Goal: Task Accomplishment & Management: Use online tool/utility

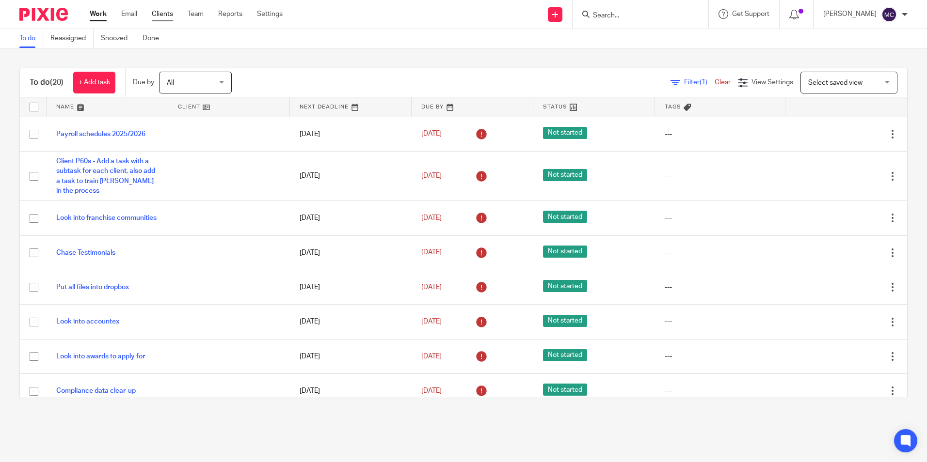
click at [161, 13] on link "Clients" at bounding box center [162, 14] width 21 height 10
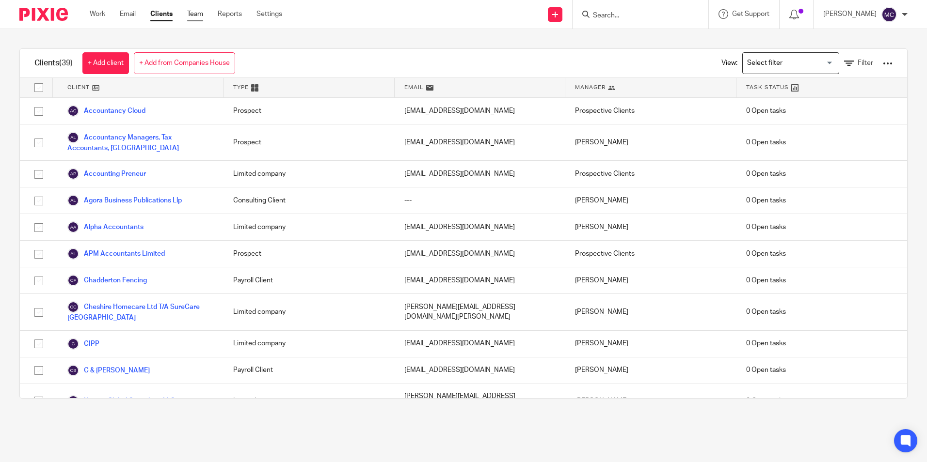
click at [201, 16] on link "Team" at bounding box center [195, 14] width 16 height 10
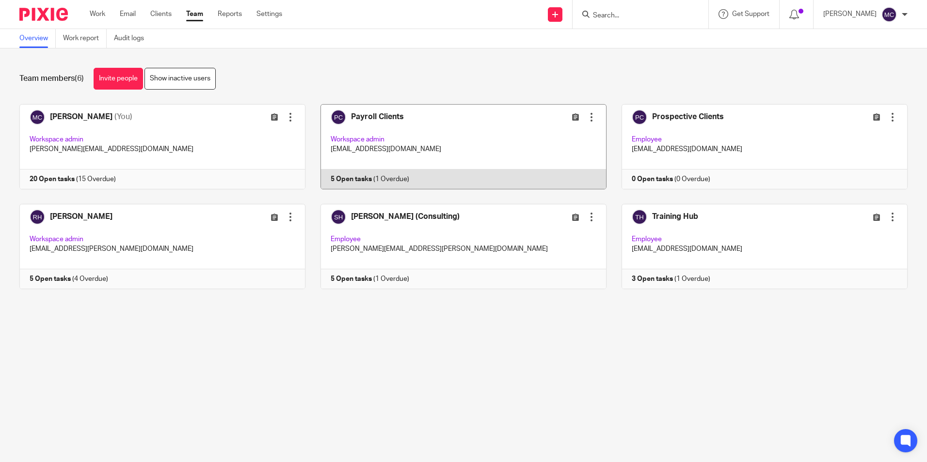
click at [465, 132] on link at bounding box center [455, 146] width 301 height 85
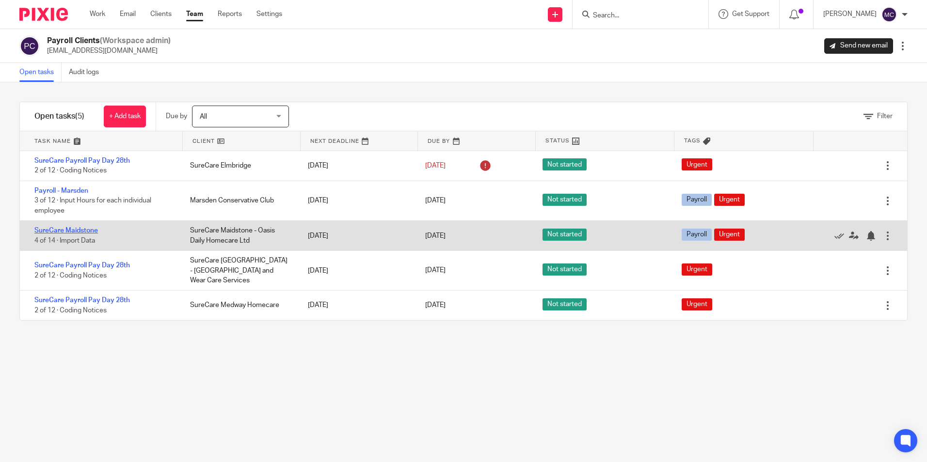
click at [82, 230] on link "SureCare Maidstone" at bounding box center [66, 230] width 64 height 7
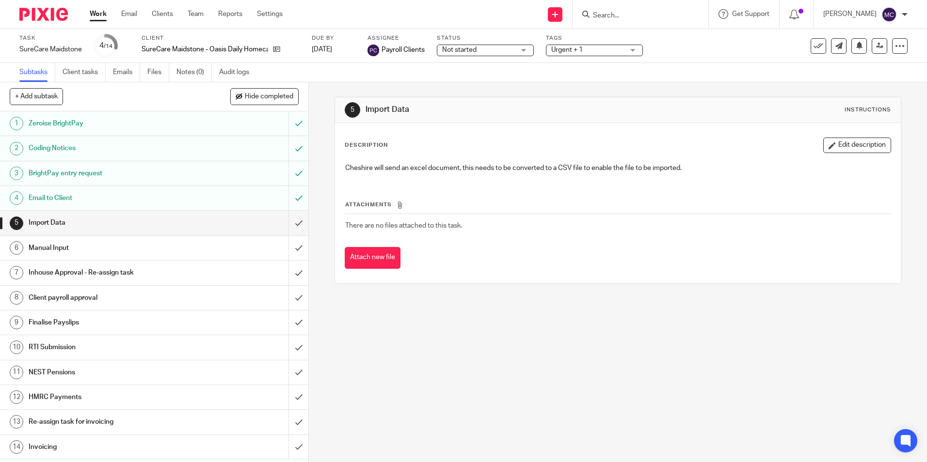
click at [147, 73] on ul "Subtasks Client tasks Emails Files Notes (0) Audit logs" at bounding box center [141, 72] width 244 height 19
click at [150, 74] on link "Files" at bounding box center [158, 72] width 22 height 19
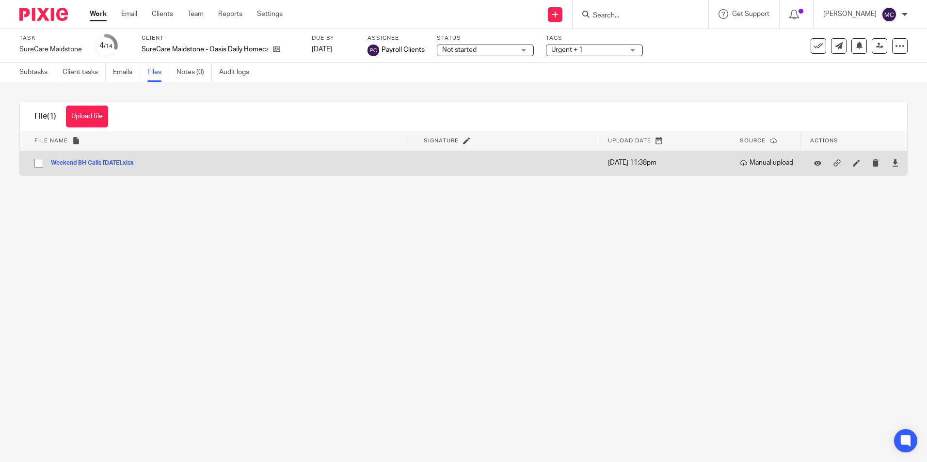
click at [93, 162] on button "Weekend BH Calls sept2025.xlsx" at bounding box center [96, 163] width 90 height 7
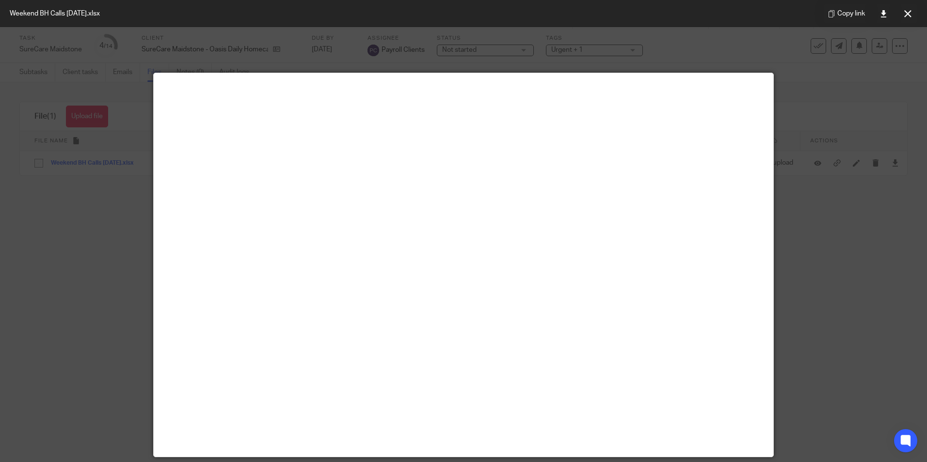
click at [852, 101] on div at bounding box center [463, 231] width 927 height 462
click at [912, 12] on button at bounding box center [907, 13] width 19 height 19
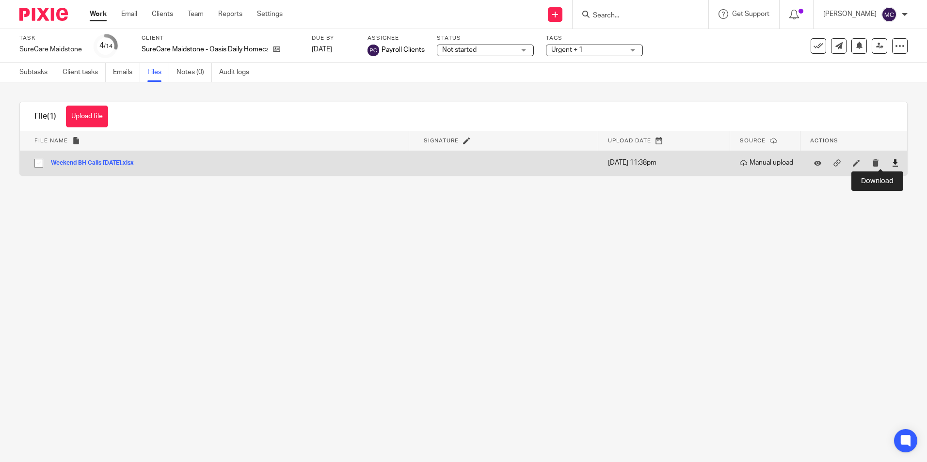
click at [892, 165] on icon at bounding box center [895, 162] width 7 height 7
